Goal: Information Seeking & Learning: Learn about a topic

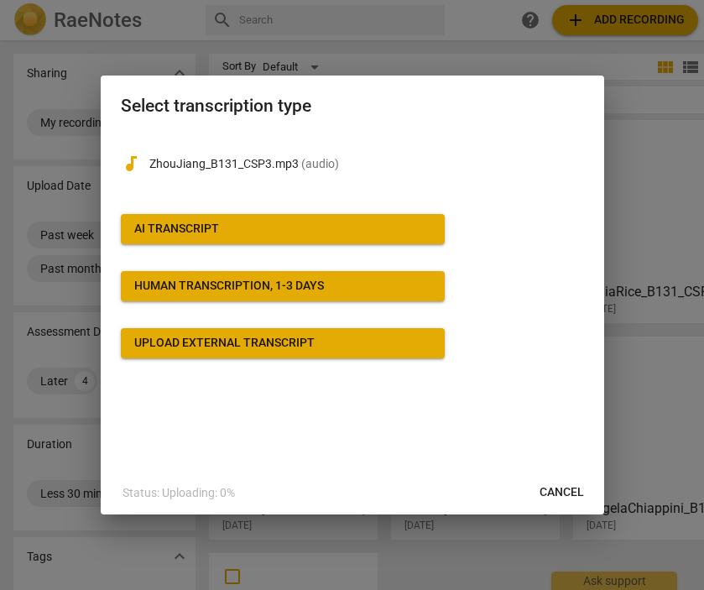
click at [321, 221] on span "AI Transcript" at bounding box center [282, 229] width 297 height 17
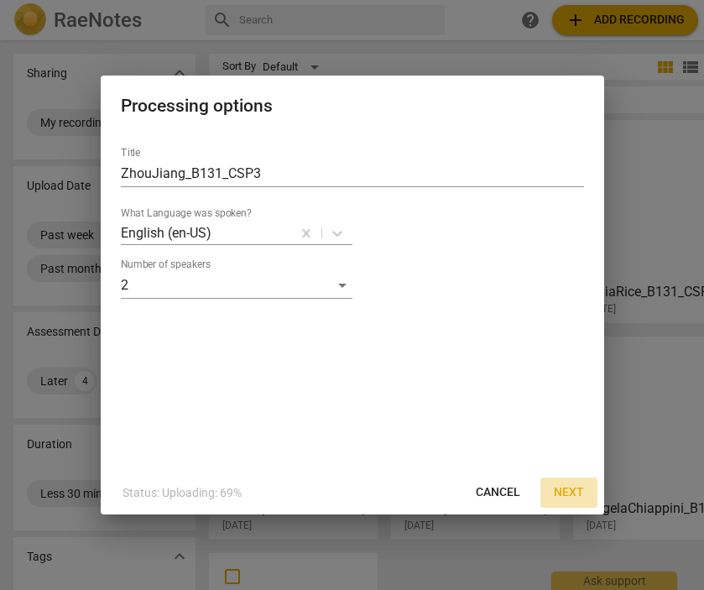
click at [570, 490] on span "Next" at bounding box center [569, 492] width 30 height 17
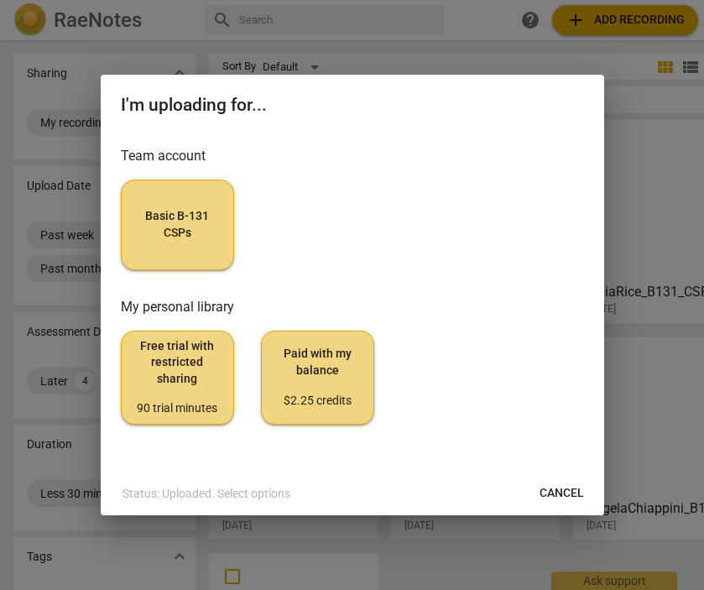
click at [195, 238] on span "Basic B-131 CSPs" at bounding box center [177, 224] width 85 height 33
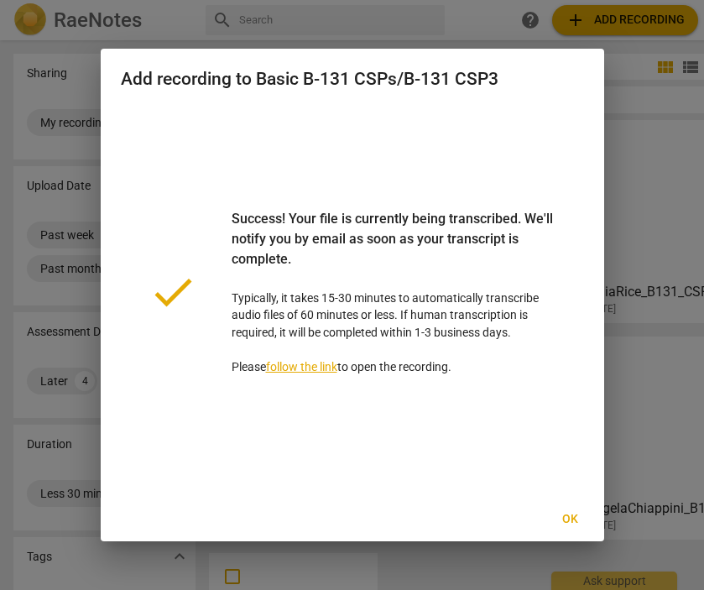
click at [575, 521] on span "Ok" at bounding box center [570, 519] width 27 height 17
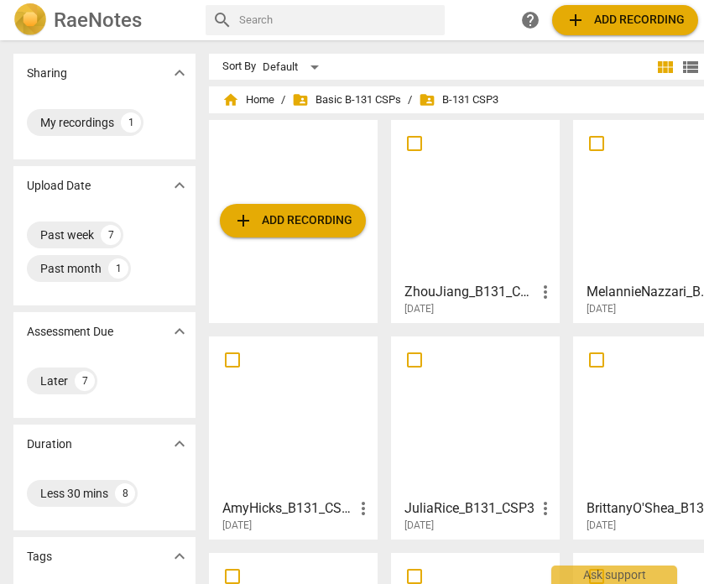
click at [497, 208] on div at bounding box center [475, 200] width 157 height 149
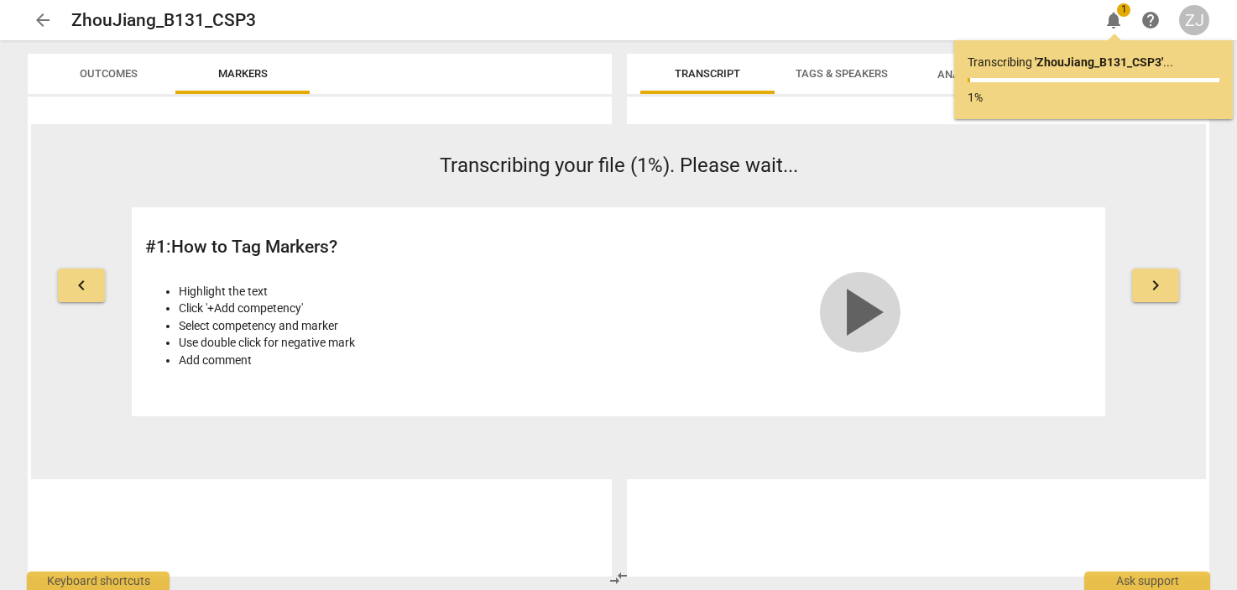
click at [839, 315] on span "play_arrow" at bounding box center [860, 312] width 81 height 81
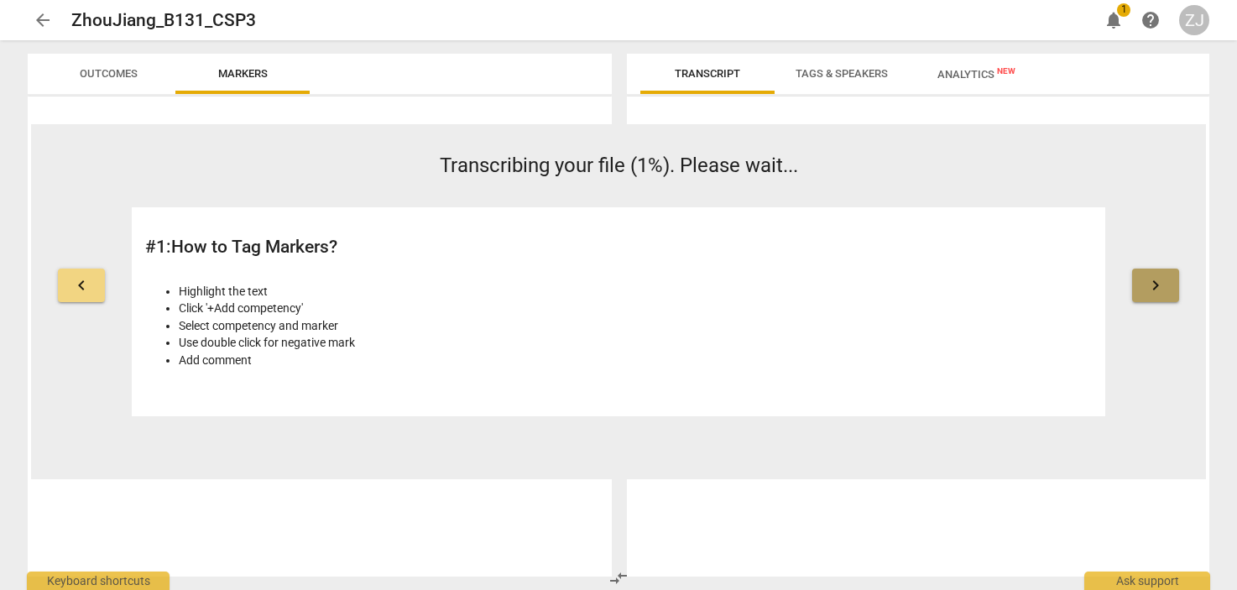
click at [1171, 278] on button "keyboard_arrow_right" at bounding box center [1155, 286] width 47 height 34
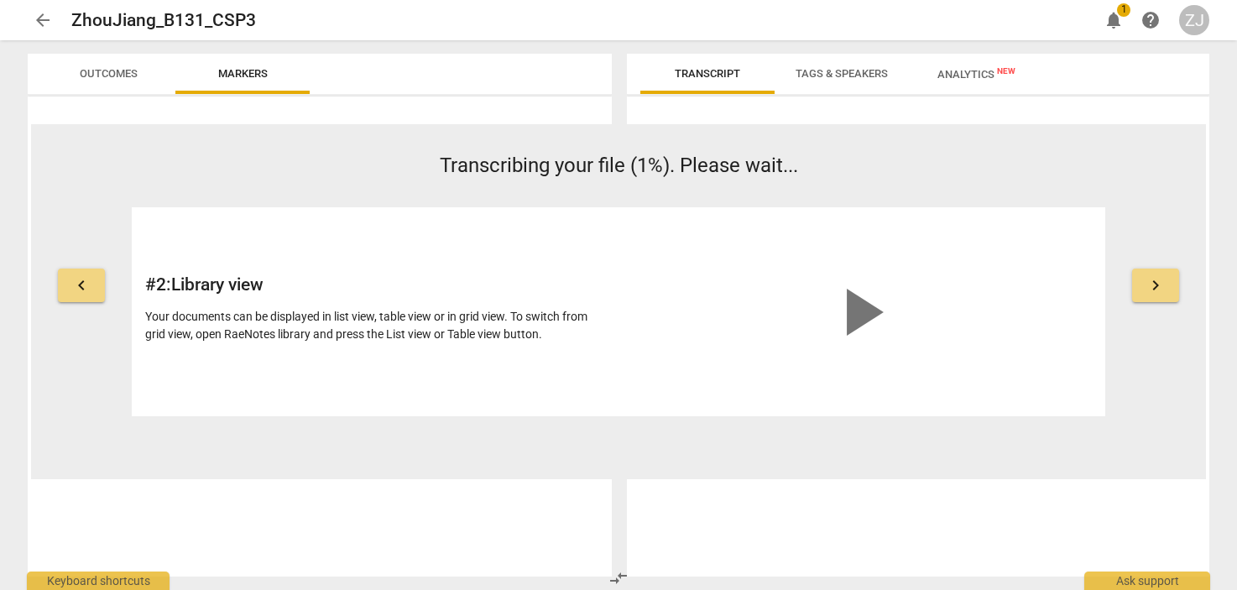
click at [1171, 279] on button "keyboard_arrow_right" at bounding box center [1155, 286] width 47 height 34
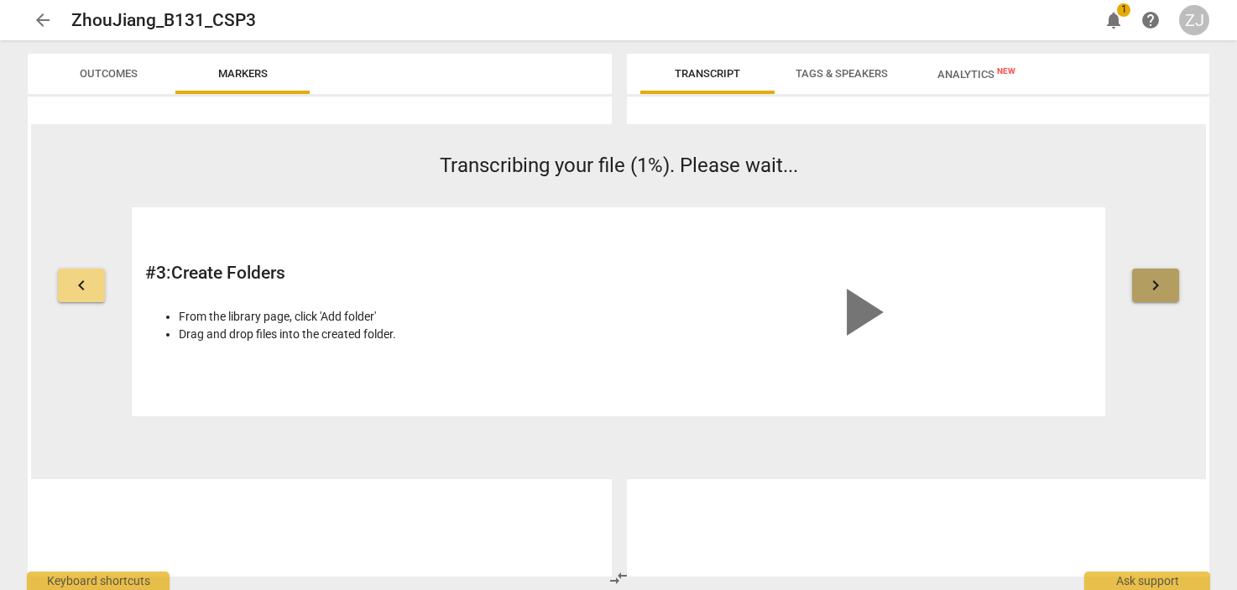
click at [1171, 279] on button "keyboard_arrow_right" at bounding box center [1155, 286] width 47 height 34
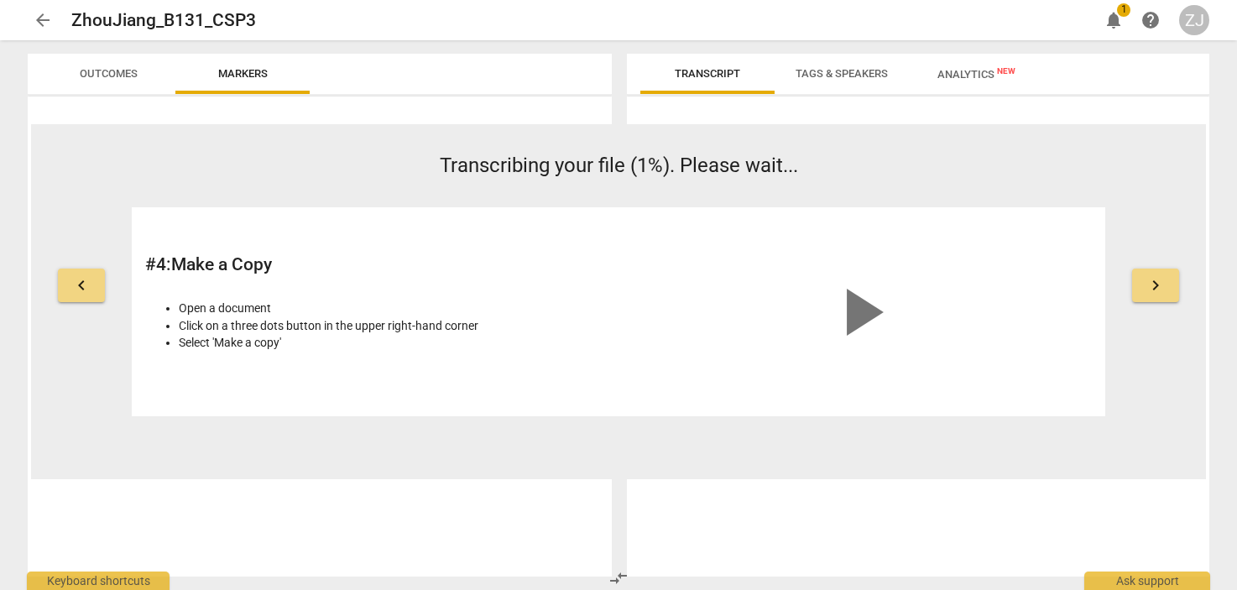
click at [1171, 279] on button "keyboard_arrow_right" at bounding box center [1155, 286] width 47 height 34
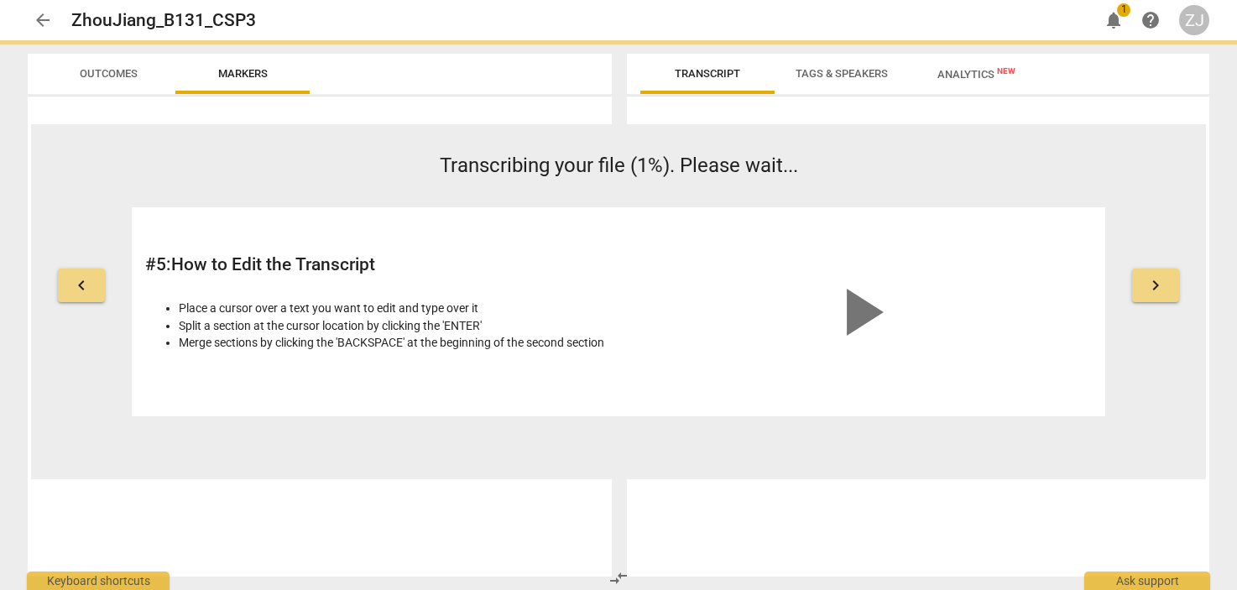
click at [1171, 279] on button "keyboard_arrow_right" at bounding box center [1155, 286] width 47 height 34
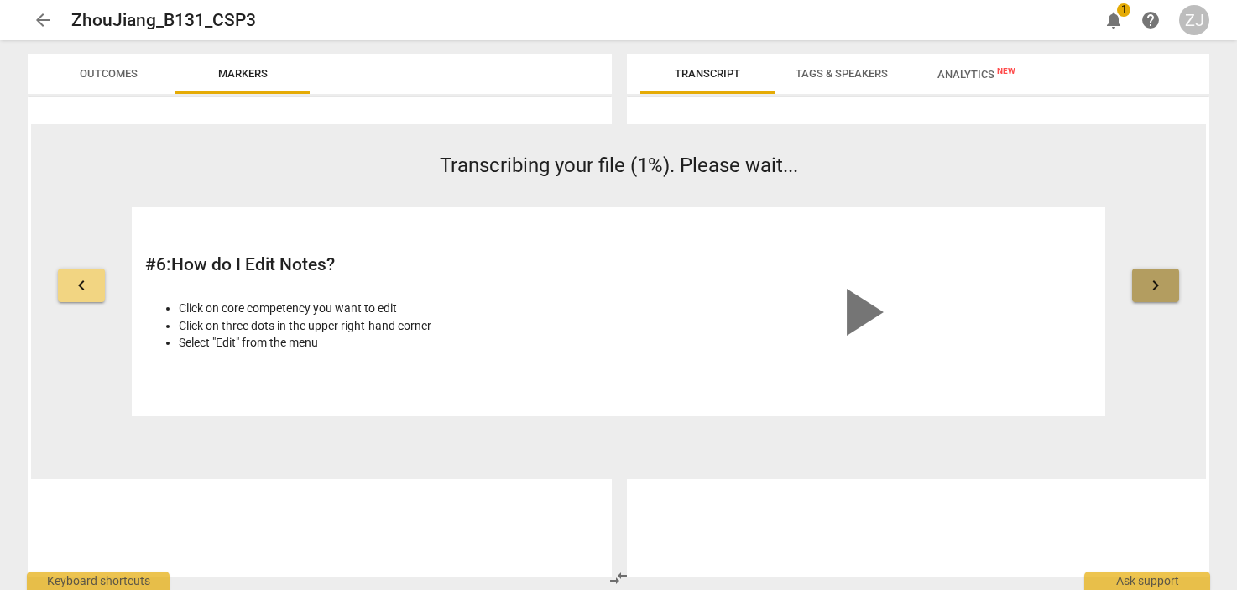
click at [1171, 279] on button "keyboard_arrow_right" at bounding box center [1155, 286] width 47 height 34
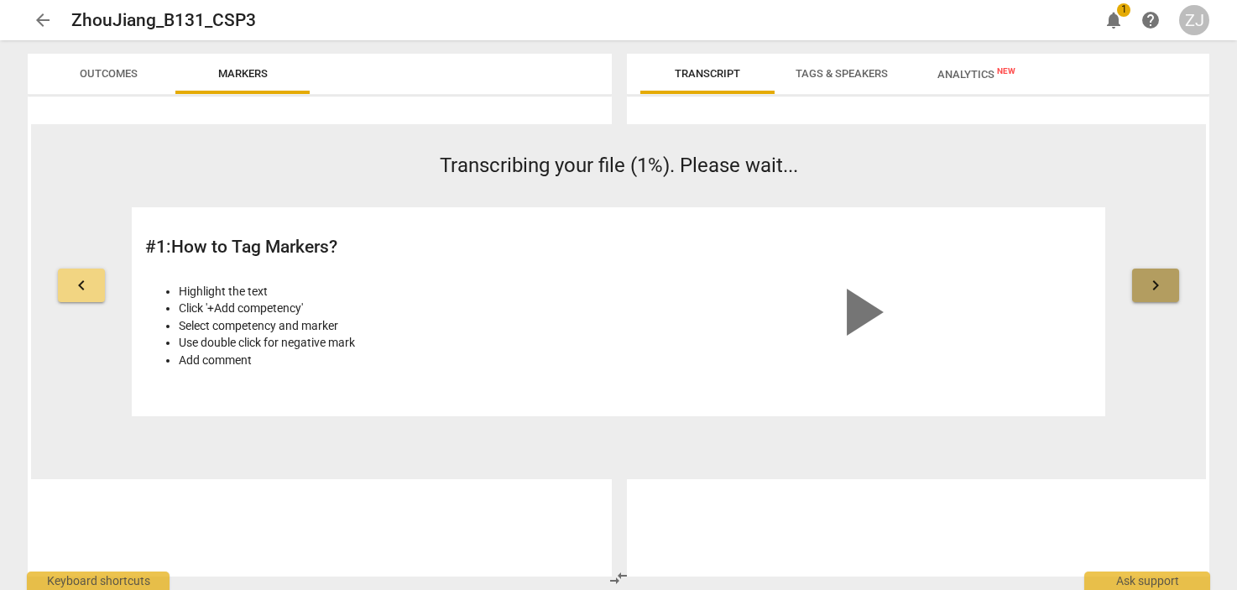
click at [1171, 279] on button "keyboard_arrow_right" at bounding box center [1155, 286] width 47 height 34
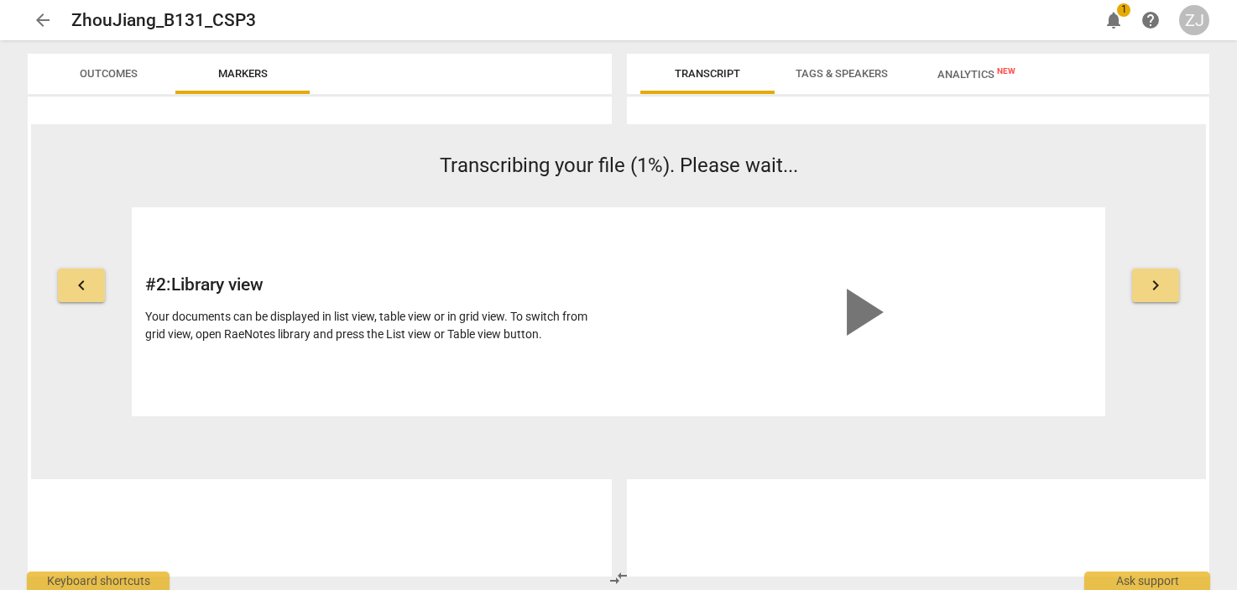
click at [1171, 279] on button "keyboard_arrow_right" at bounding box center [1155, 286] width 47 height 34
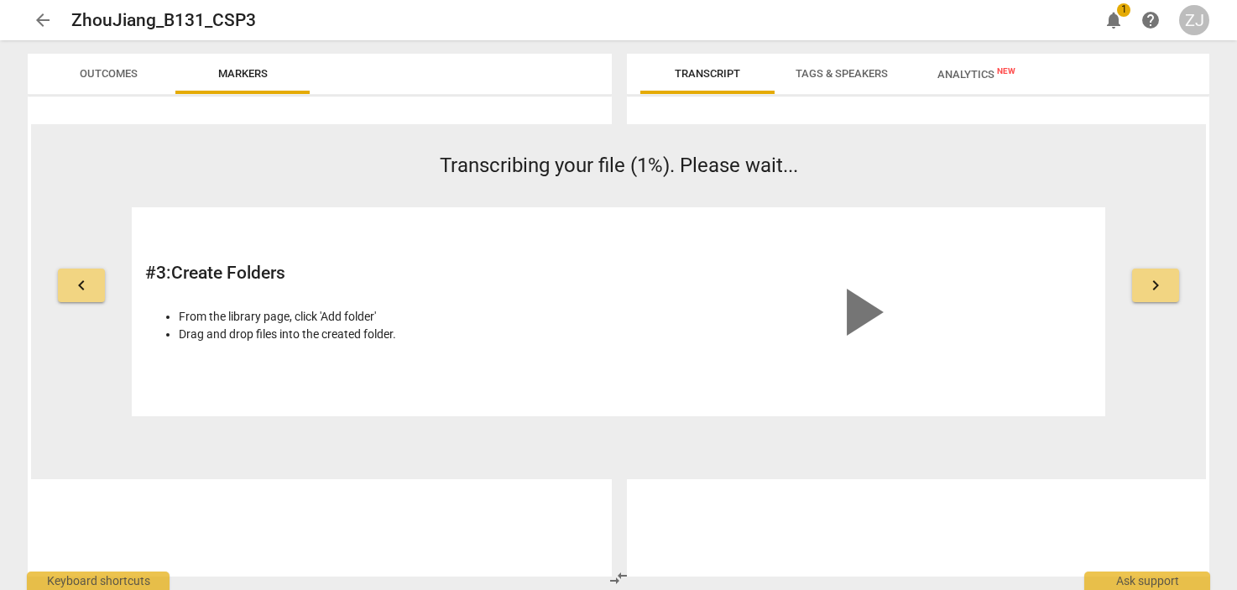
click at [1171, 279] on button "keyboard_arrow_right" at bounding box center [1155, 286] width 47 height 34
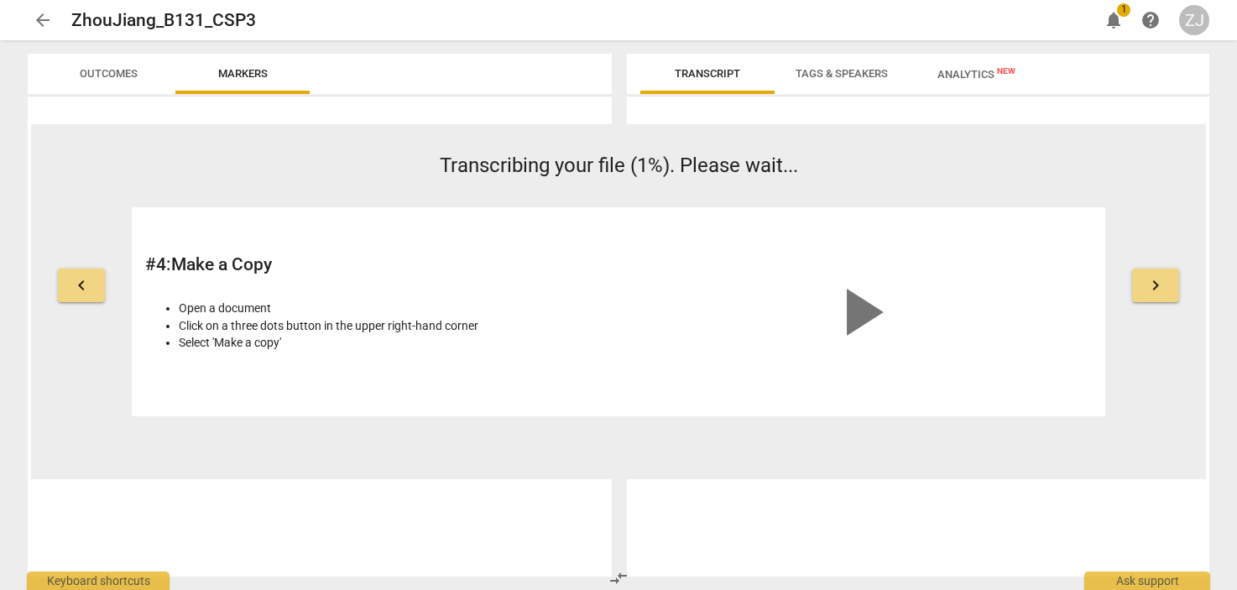
click at [1171, 279] on button "keyboard_arrow_right" at bounding box center [1155, 286] width 47 height 34
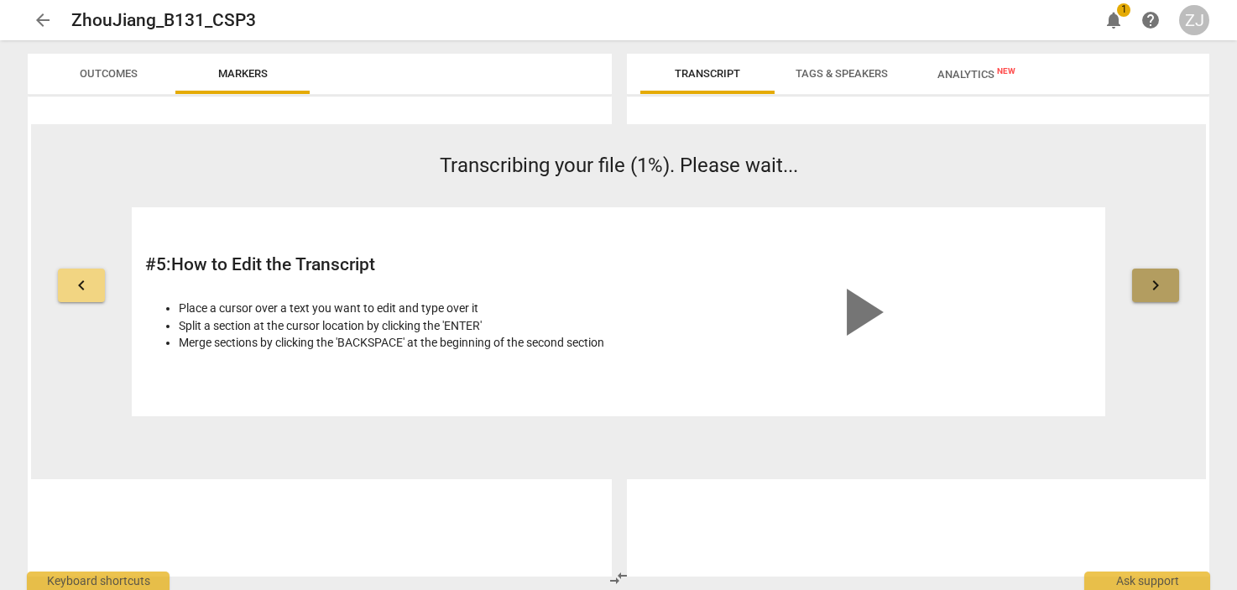
click at [1171, 279] on button "keyboard_arrow_right" at bounding box center [1155, 286] width 47 height 34
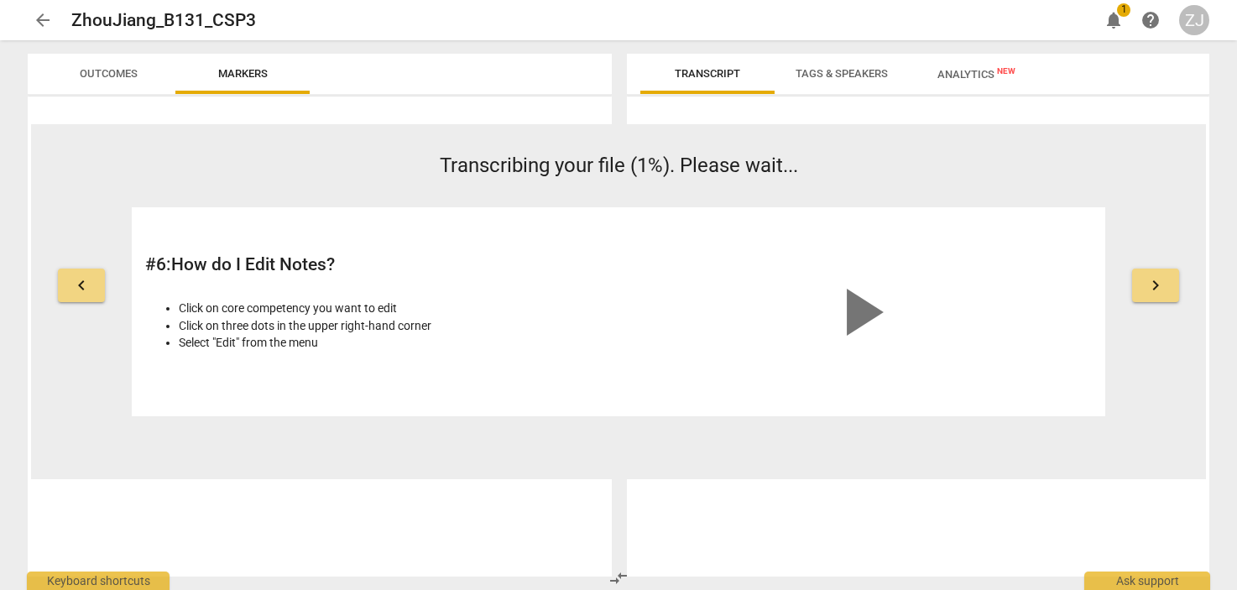
click at [852, 75] on span "Tags & Speakers" at bounding box center [842, 73] width 92 height 13
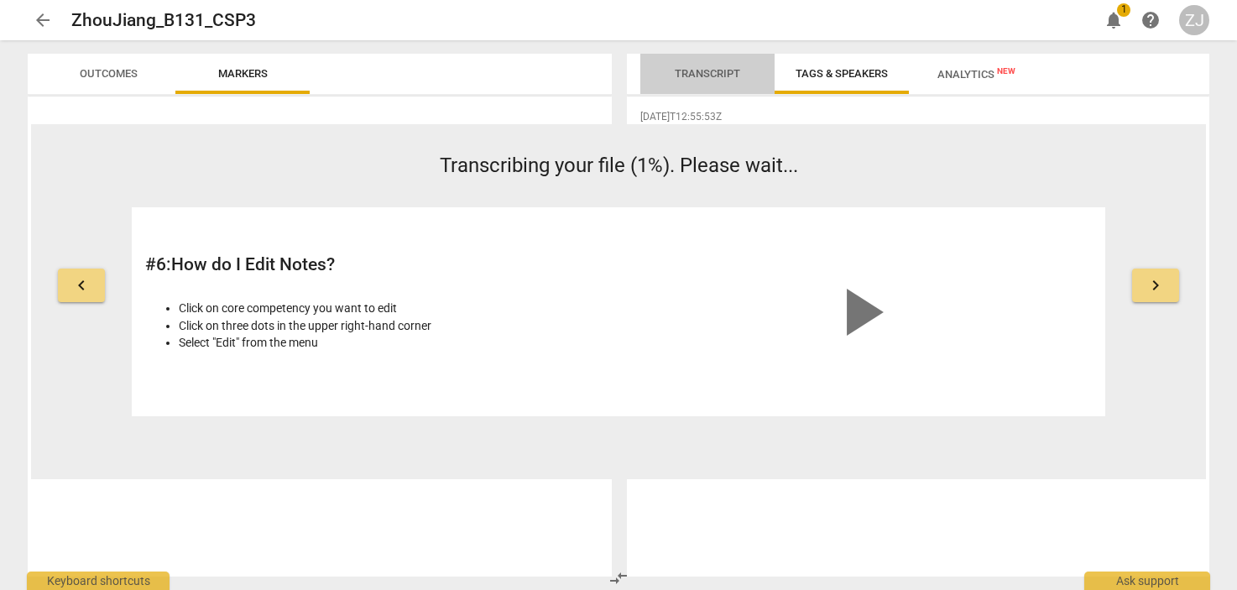
click at [732, 68] on span "Transcript" at bounding box center [707, 73] width 65 height 13
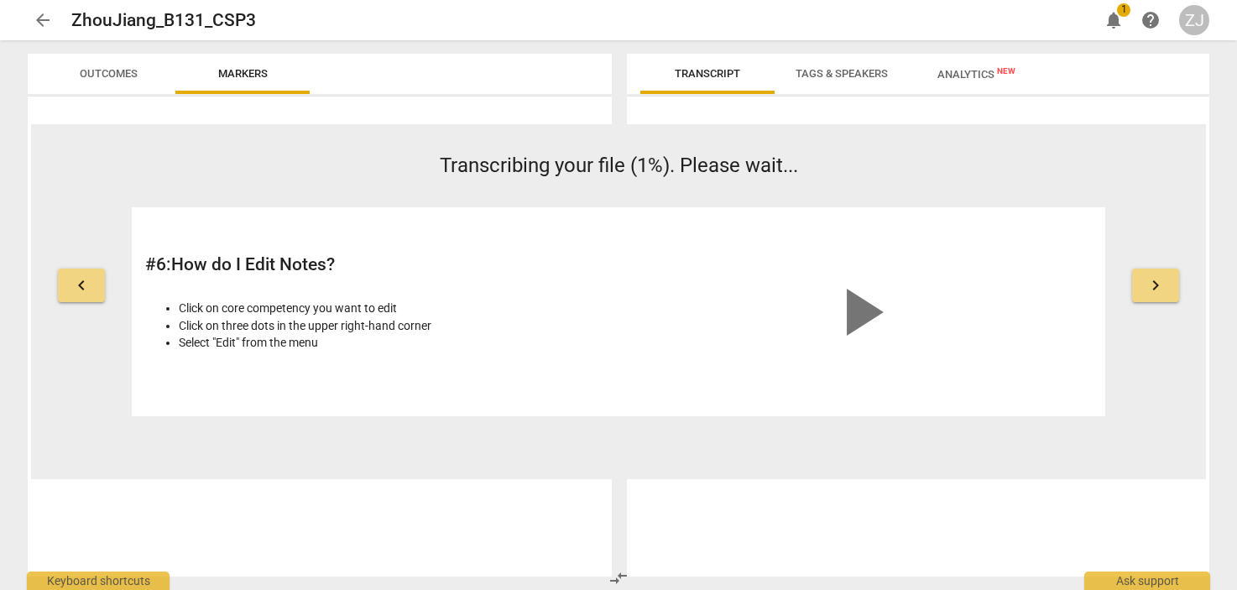
click at [107, 76] on span "Outcomes" at bounding box center [109, 73] width 58 height 13
